Goal: Find specific page/section: Find specific page/section

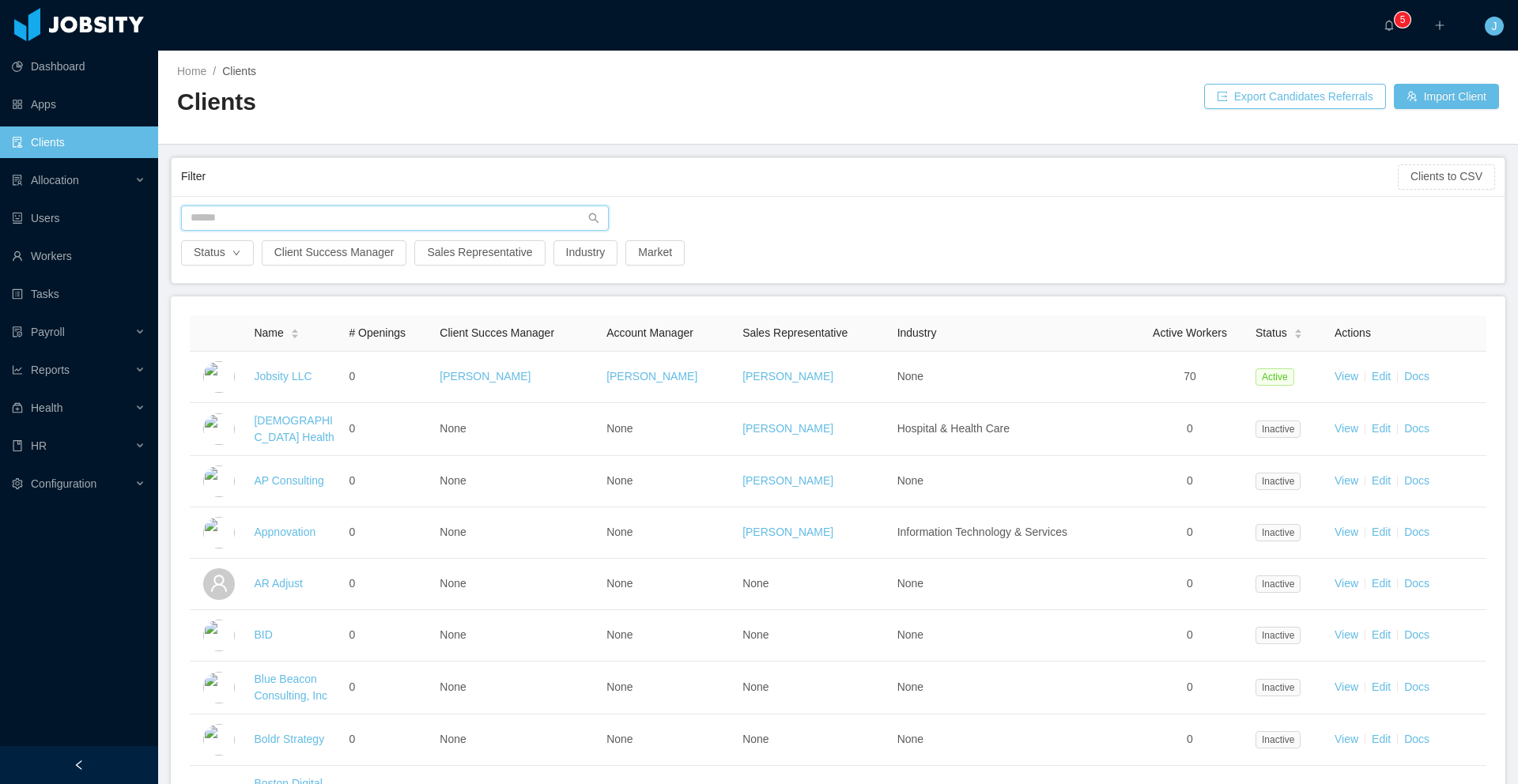
click at [362, 219] on input "text" at bounding box center [395, 218] width 428 height 25
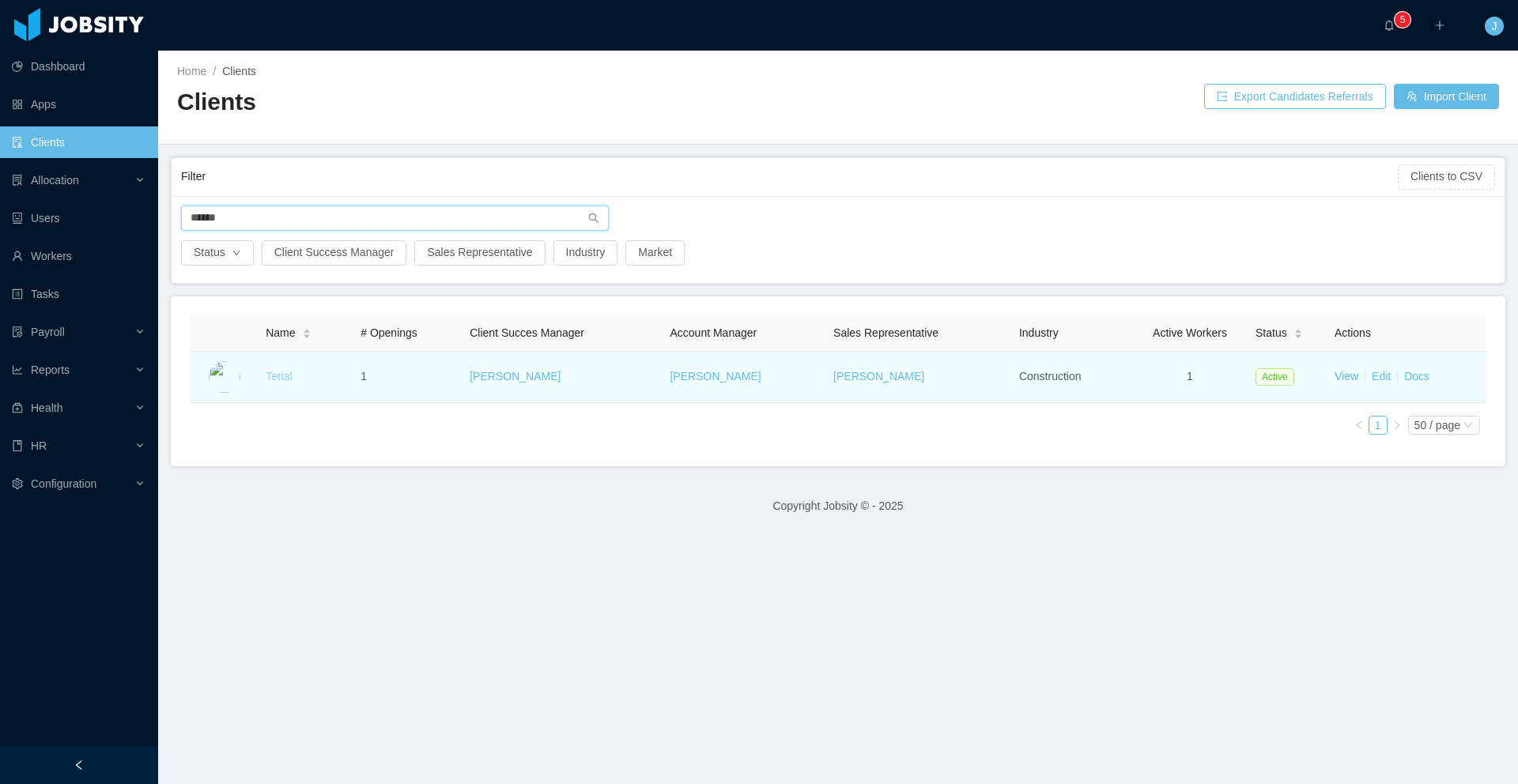
type input "******"
click at [272, 379] on link "Terial" at bounding box center [278, 376] width 26 height 13
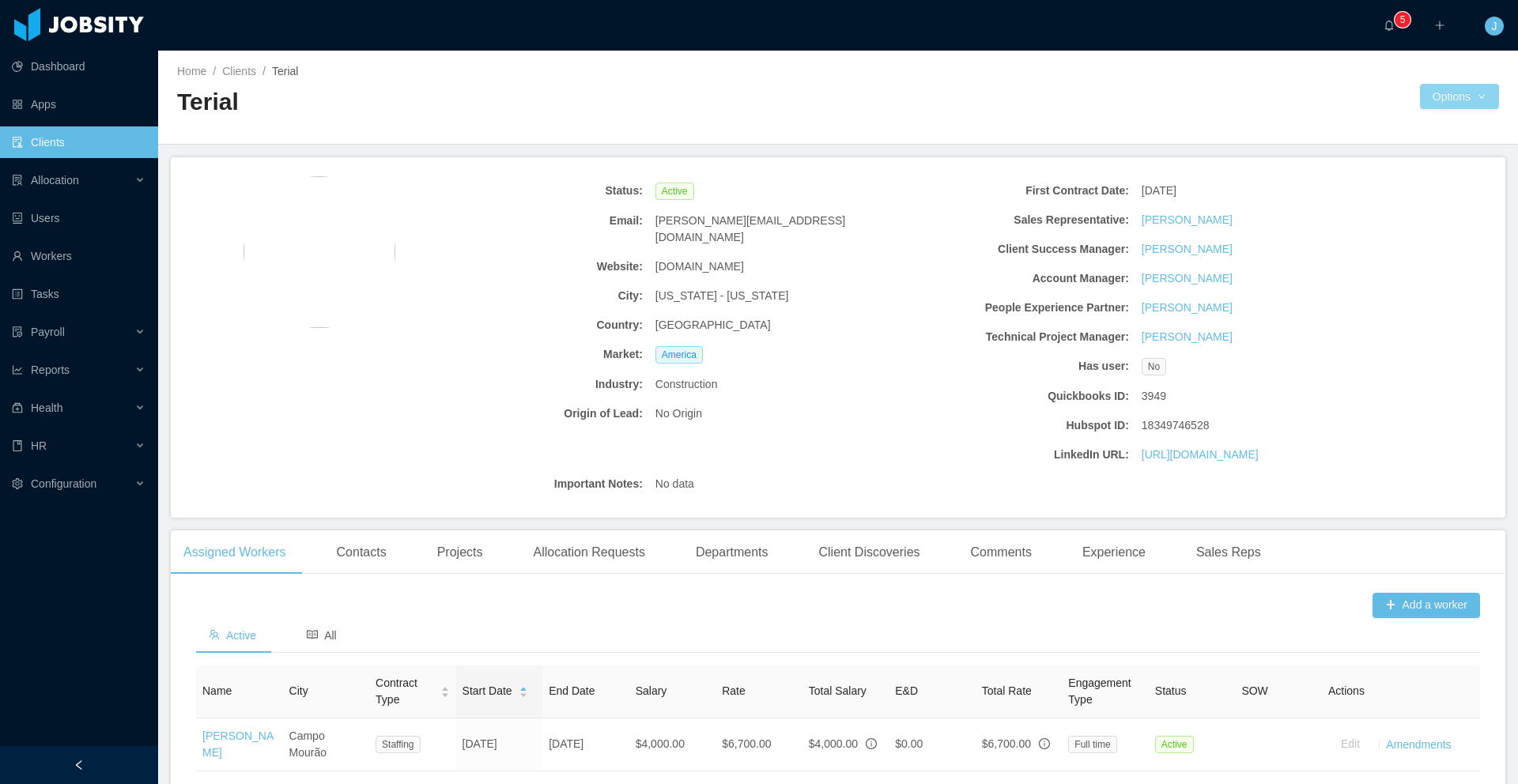
click at [1439, 96] on button "Options" at bounding box center [1459, 96] width 79 height 25
click at [1387, 174] on button "Documents" at bounding box center [1363, 165] width 81 height 25
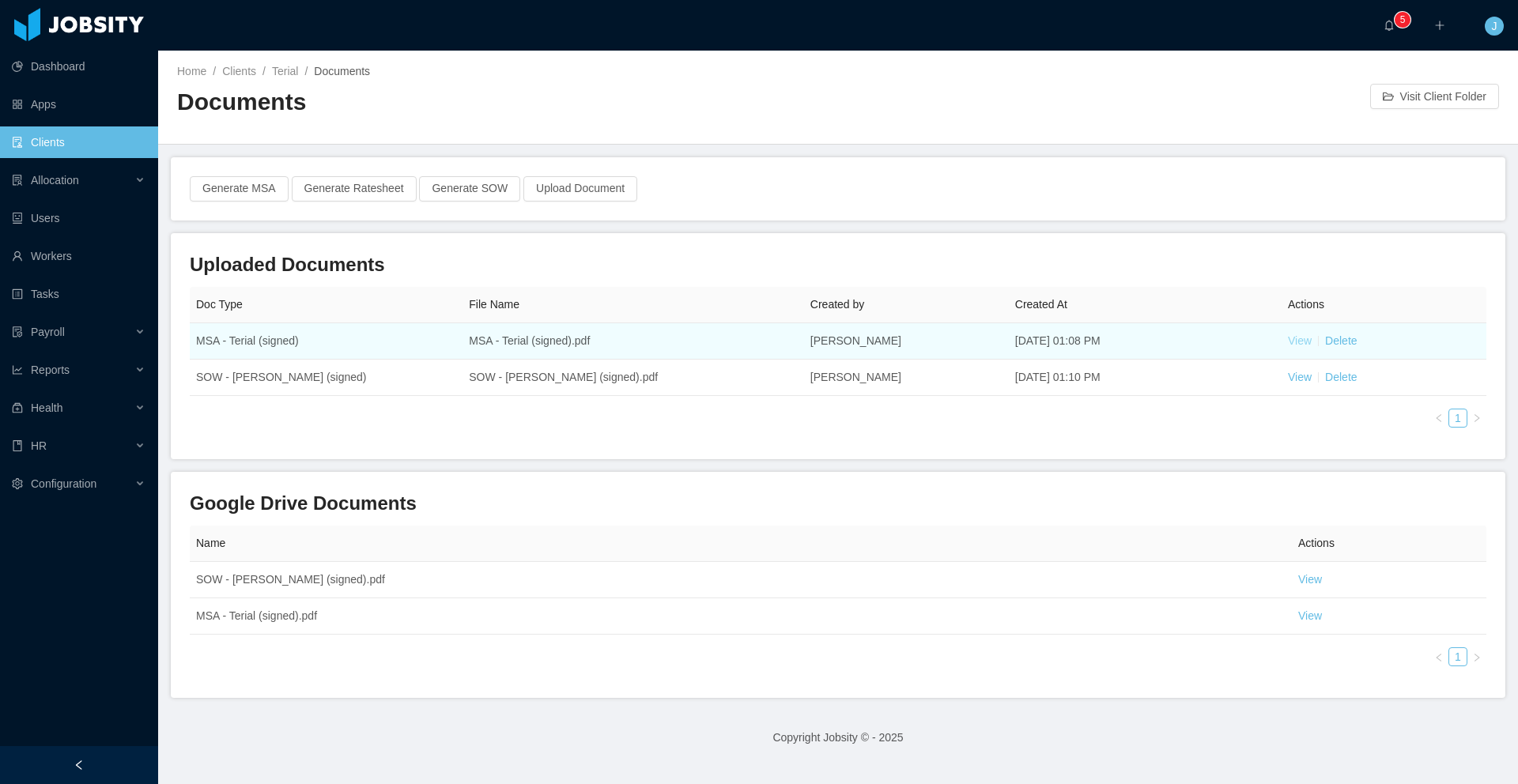
click at [1291, 342] on link "View" at bounding box center [1300, 340] width 23 height 13
